Goal: Find specific page/section: Find specific page/section

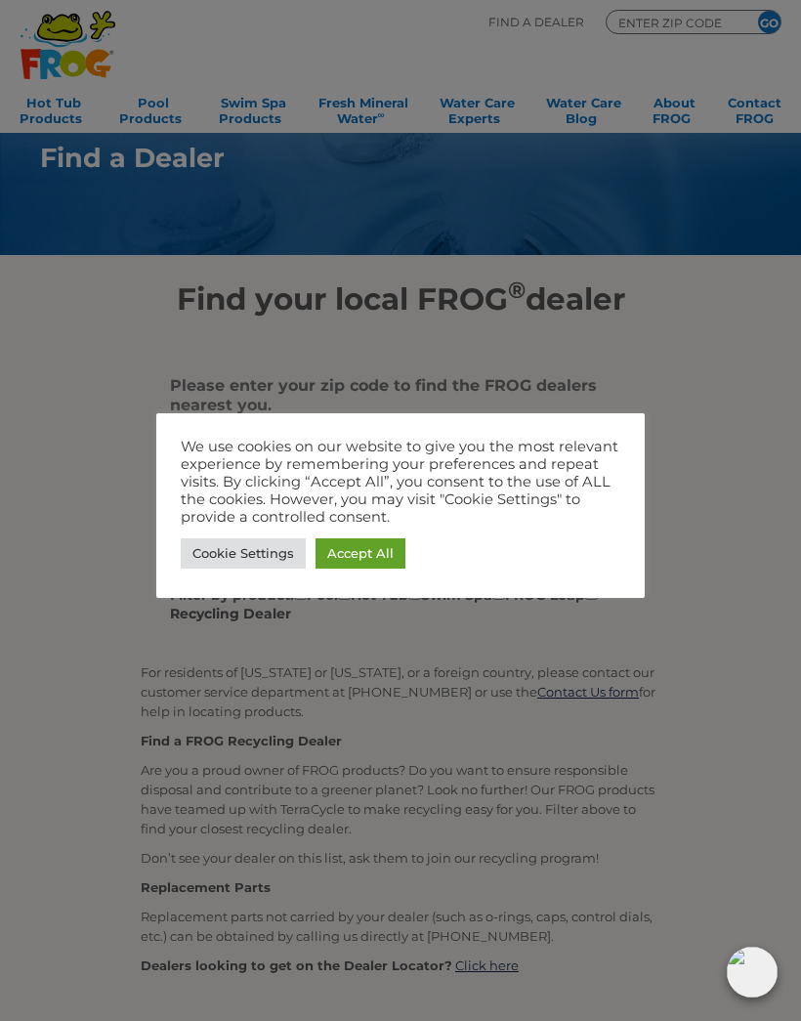
click at [753, 396] on div at bounding box center [400, 510] width 801 height 1021
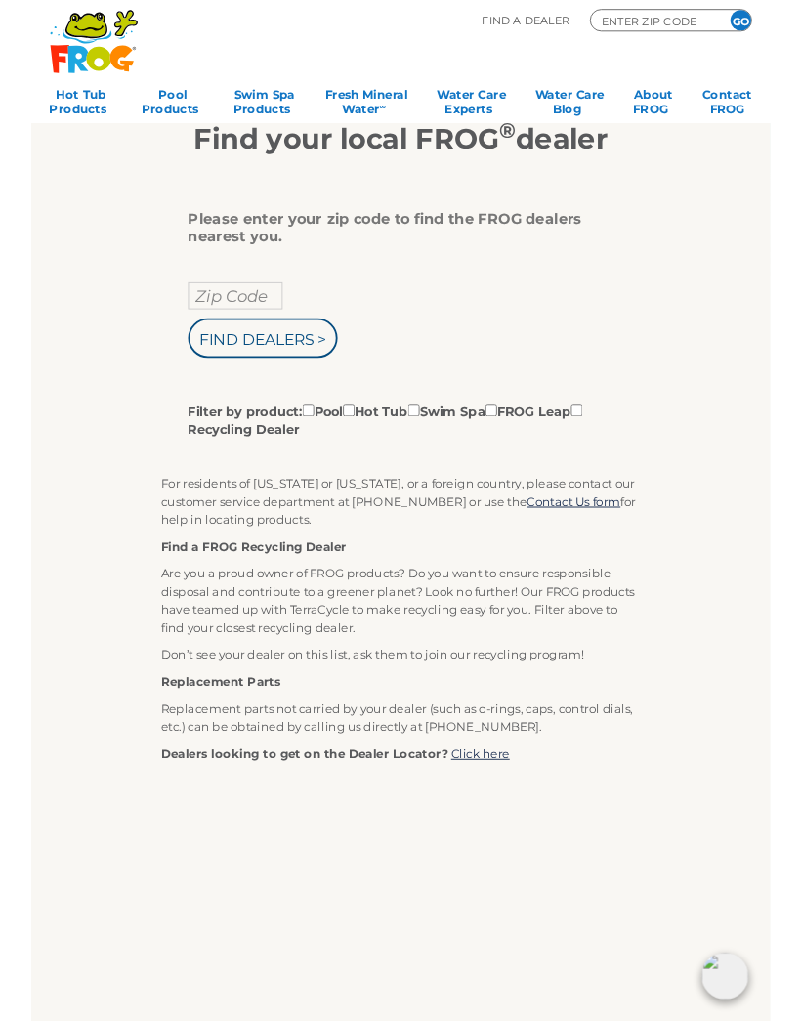
scroll to position [146, 0]
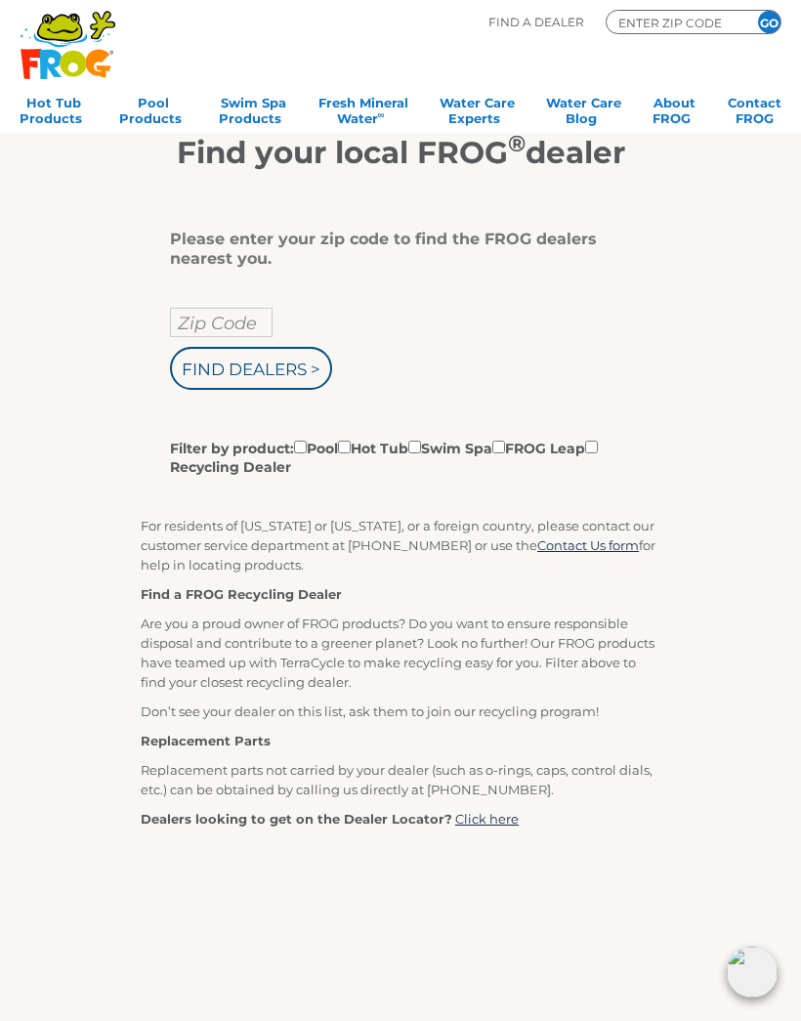
click at [374, 448] on label "Filter by product: Pool Hot Tub Swim Spa FROG Leap Recycling Dealer" at bounding box center [393, 457] width 446 height 40
click at [307, 448] on input "Filter by product: Pool Hot Tub Swim Spa FROG Leap Recycling Dealer" at bounding box center [300, 446] width 13 height 13
click at [373, 450] on label "Filter by product: Pool Hot Tub Swim Spa FROG Leap Recycling Dealer" at bounding box center [393, 457] width 446 height 40
click at [307, 450] on input "Filter by product: Pool Hot Tub Swim Spa FROG Leap Recycling Dealer" at bounding box center [300, 446] width 13 height 13
click at [382, 475] on label "Filter by product: Pool Hot Tub Swim Spa FROG Leap Recycling Dealer" at bounding box center [393, 457] width 446 height 40
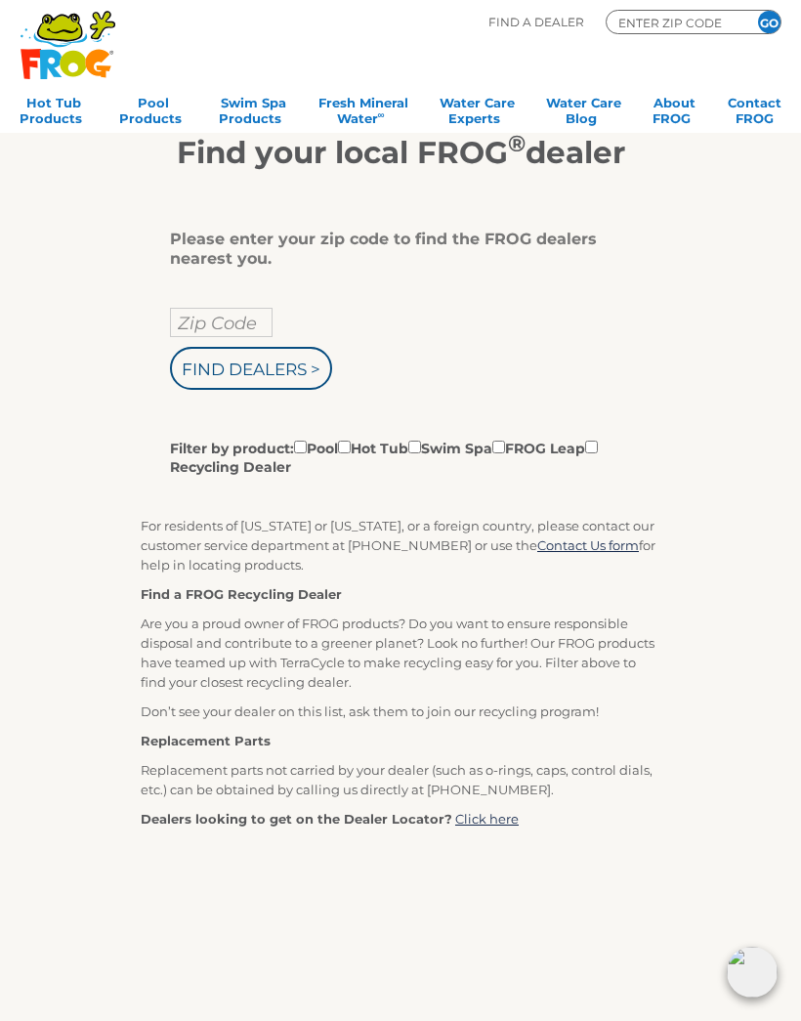
click at [307, 453] on input "Filter by product: Pool Hot Tub Swim Spa FROG Leap Recycling Dealer" at bounding box center [300, 446] width 13 height 13
checkbox input "true"
click at [351, 453] on input "Filter by product: Pool Hot Tub Swim Spa FROG Leap Recycling Dealer" at bounding box center [344, 446] width 13 height 13
checkbox input "true"
click at [312, 441] on label "Filter by product: Pool Hot Tub Swim Spa FROG Leap Recycling Dealer" at bounding box center [393, 457] width 446 height 40
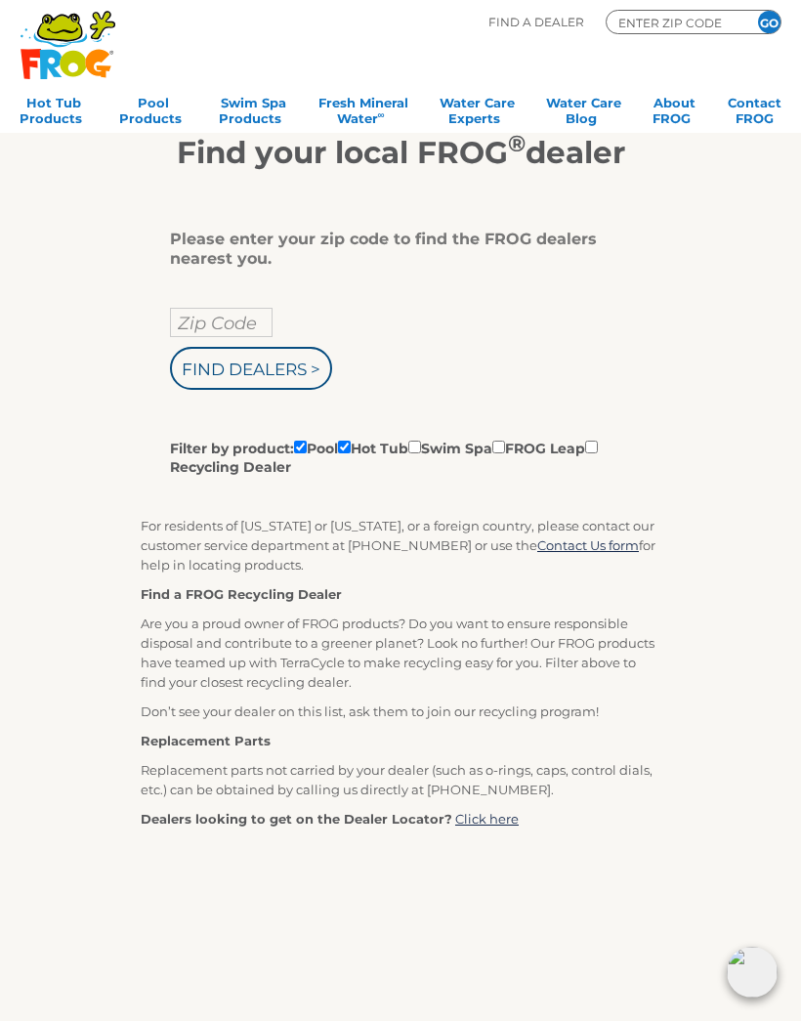
click at [307, 441] on input "Filter by product: Pool Hot Tub Swim Spa FROG Leap Recycling Dealer" at bounding box center [300, 446] width 13 height 13
checkbox input "false"
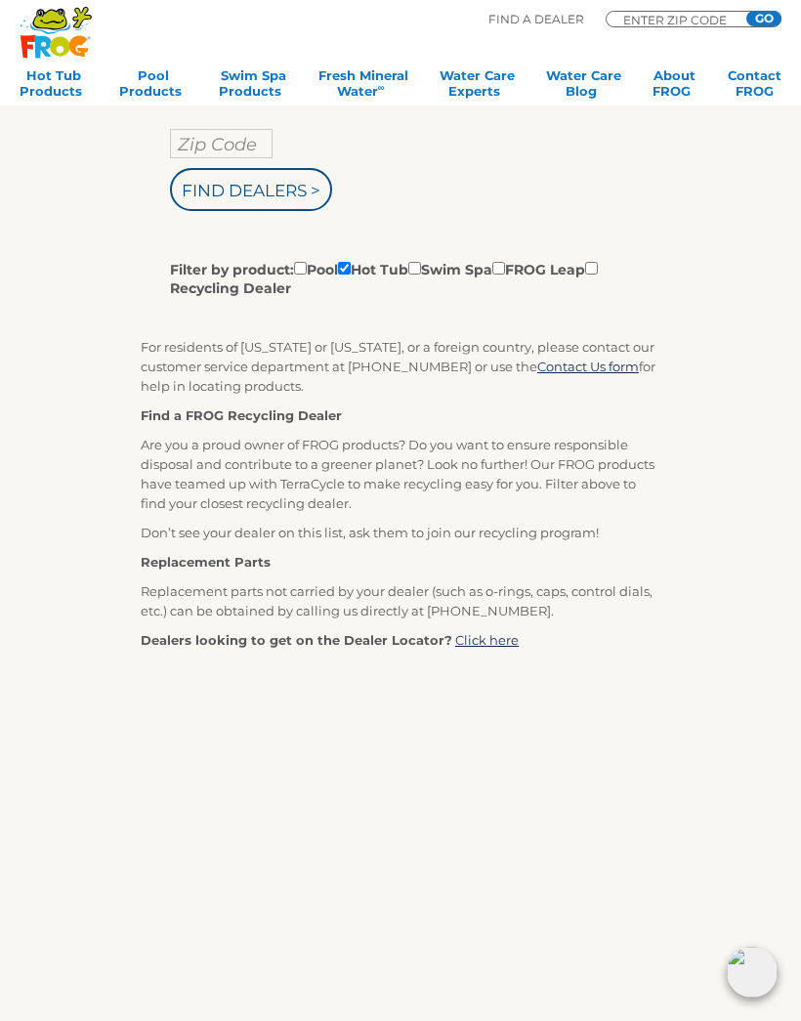
scroll to position [319, 0]
